Goal: Task Accomplishment & Management: Manage account settings

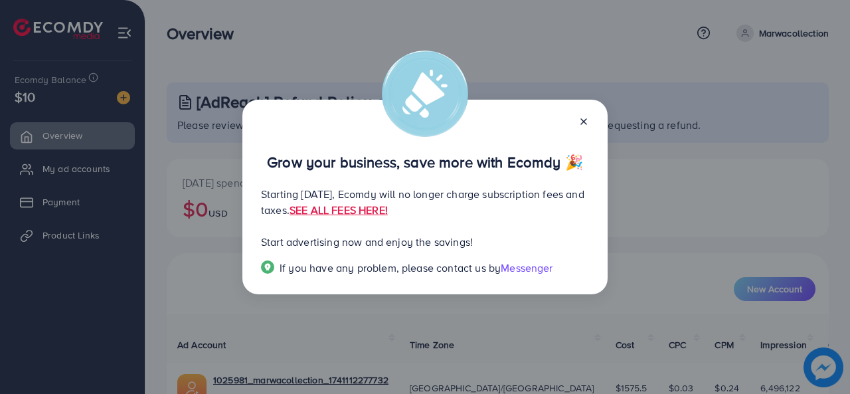
click at [585, 123] on line at bounding box center [583, 121] width 5 height 5
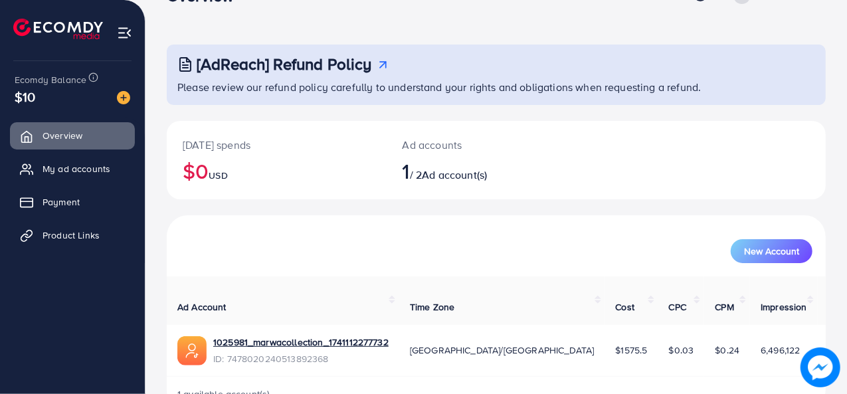
scroll to position [62, 0]
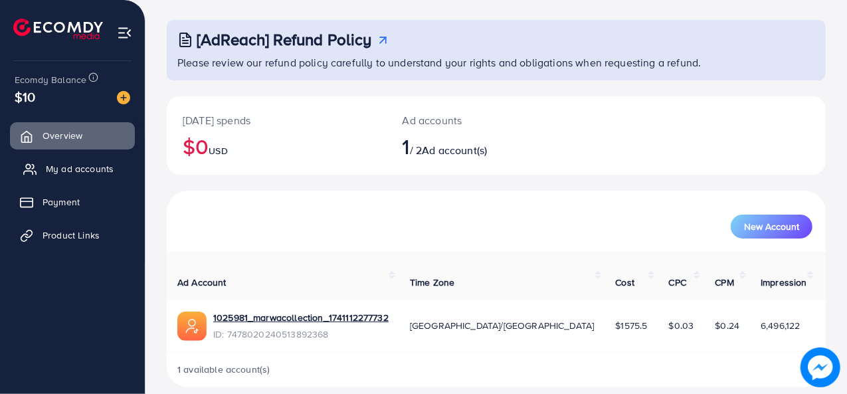
click at [97, 163] on span "My ad accounts" at bounding box center [80, 168] width 68 height 13
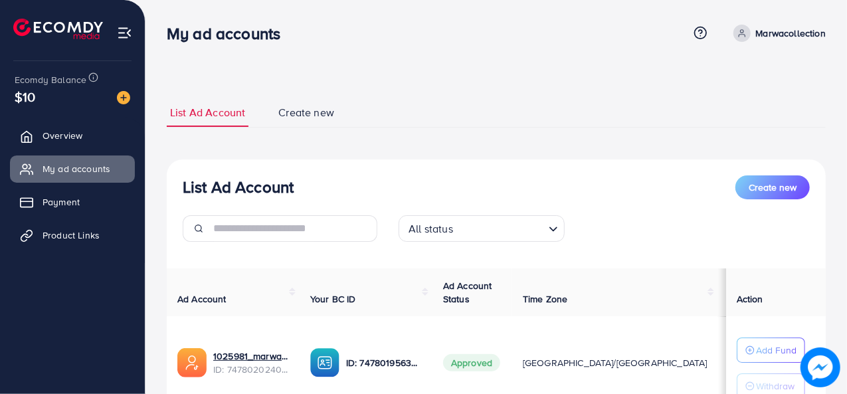
scroll to position [110, 0]
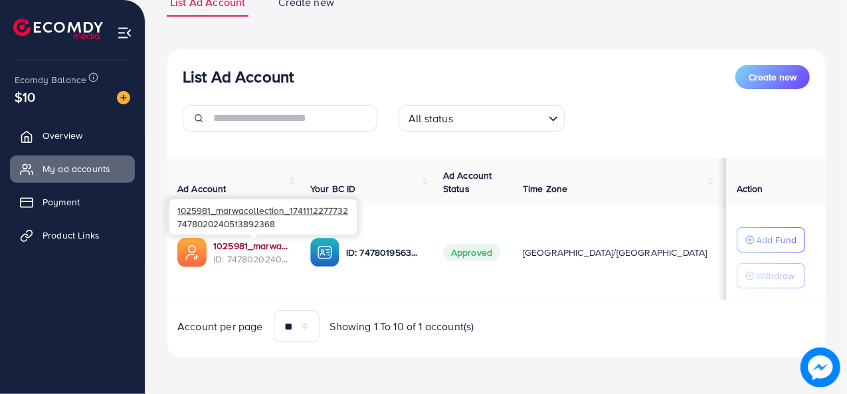
click at [270, 241] on link "1025981_marwacollection_1741112277732" at bounding box center [251, 245] width 76 height 13
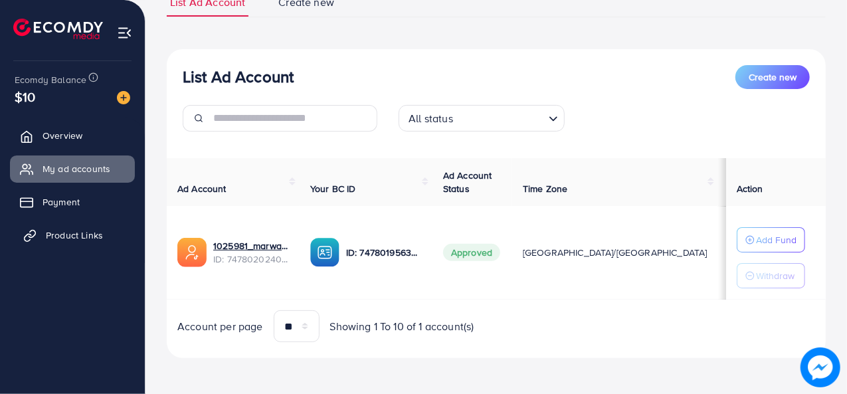
click at [88, 228] on span "Product Links" at bounding box center [74, 234] width 57 height 13
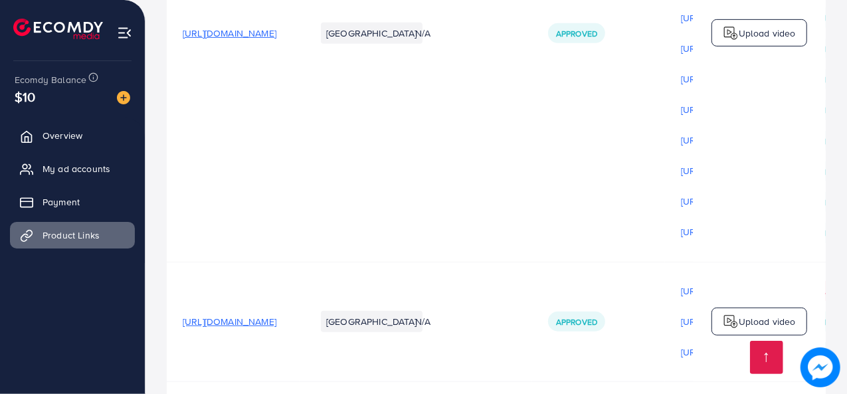
scroll to position [637, 0]
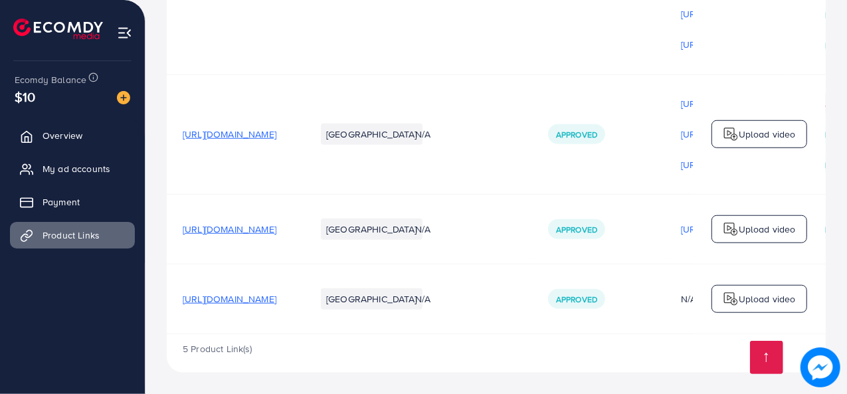
click at [276, 297] on span "[URL][DOMAIN_NAME]" at bounding box center [230, 298] width 94 height 13
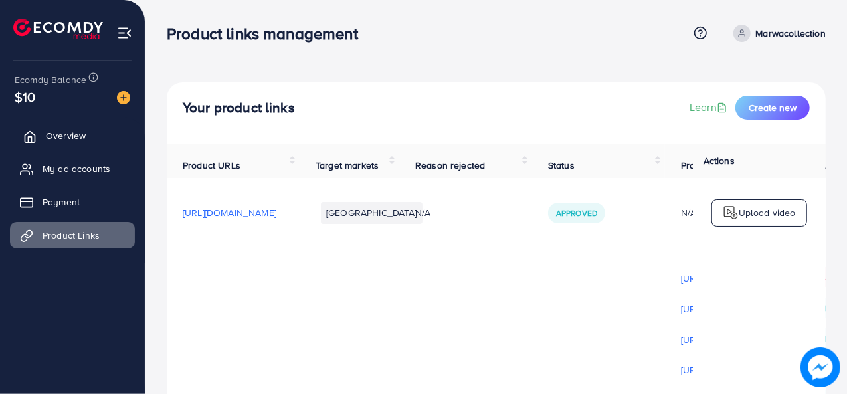
click at [68, 147] on link "Overview" at bounding box center [72, 135] width 125 height 27
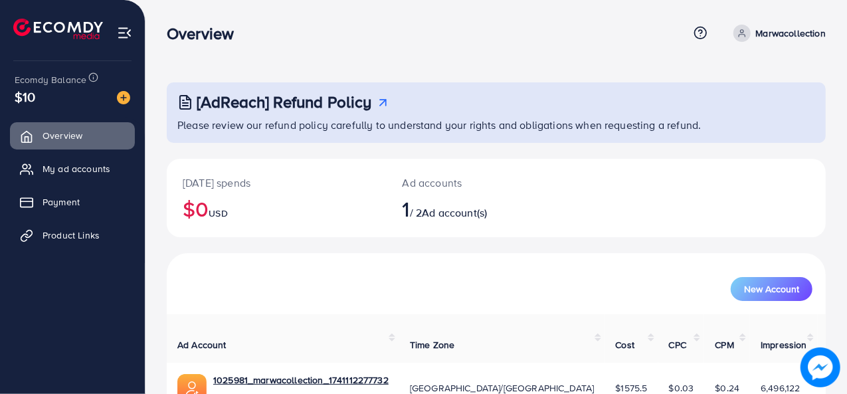
scroll to position [62, 0]
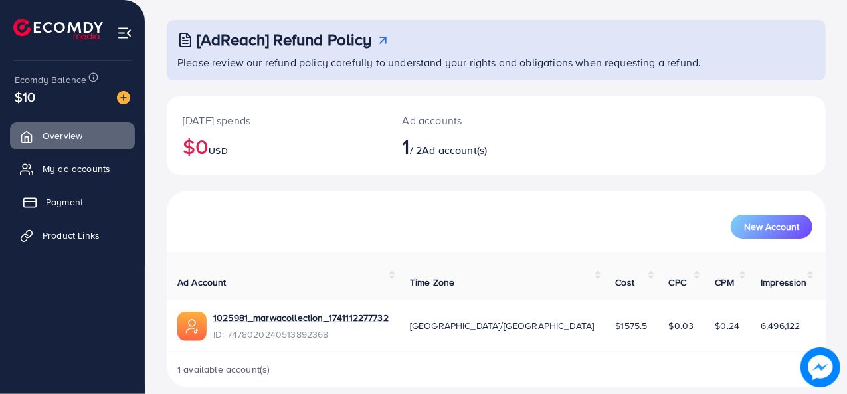
click at [72, 200] on span "Payment" at bounding box center [64, 201] width 37 height 13
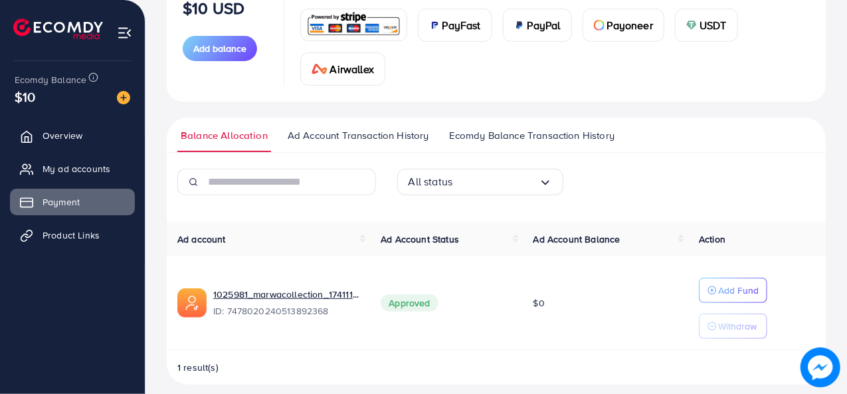
scroll to position [202, 0]
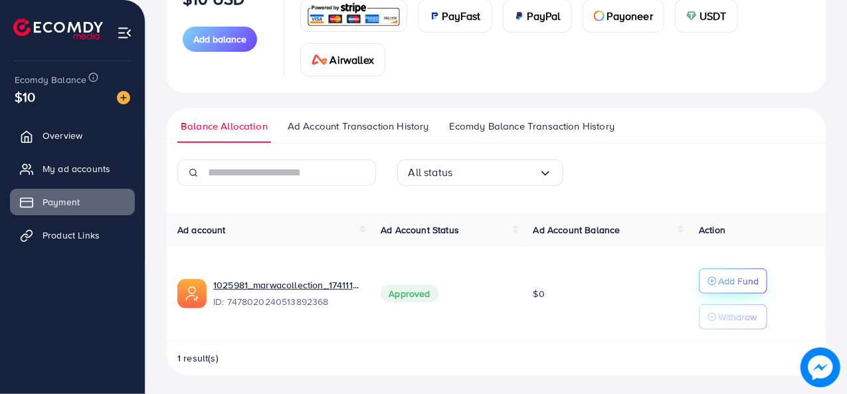
click at [735, 280] on p "Add Fund" at bounding box center [738, 281] width 41 height 16
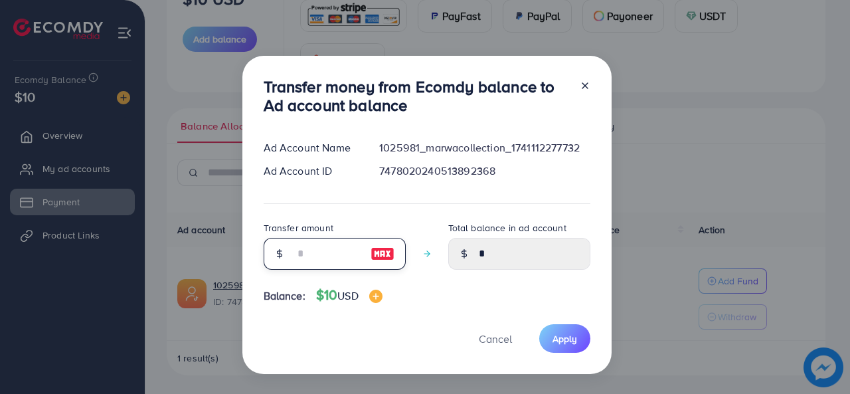
click at [328, 250] on input "number" at bounding box center [327, 254] width 66 height 32
type input "*"
type input "****"
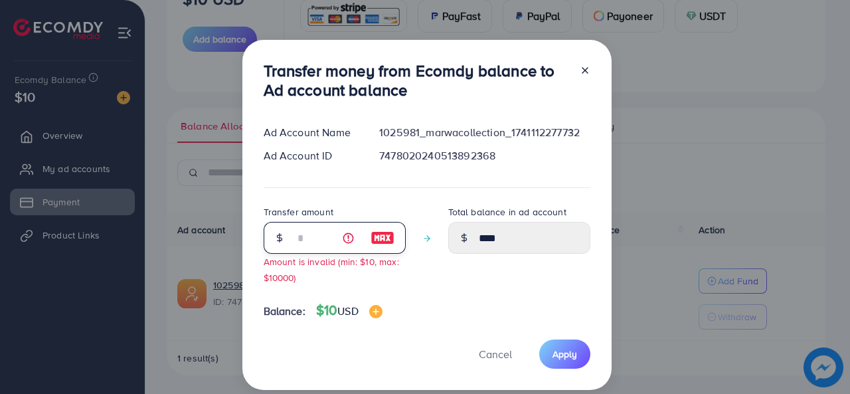
type input "**"
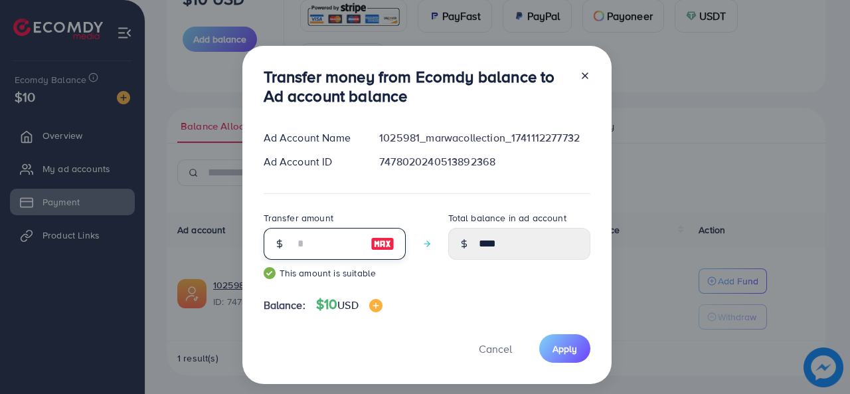
type input "*****"
type input "**"
click at [567, 353] on span "Apply" at bounding box center [565, 348] width 25 height 13
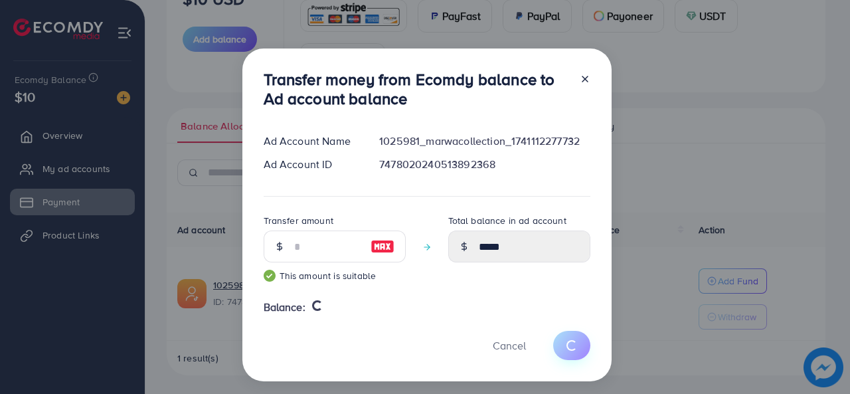
type input "*"
